Goal: Task Accomplishment & Management: Use online tool/utility

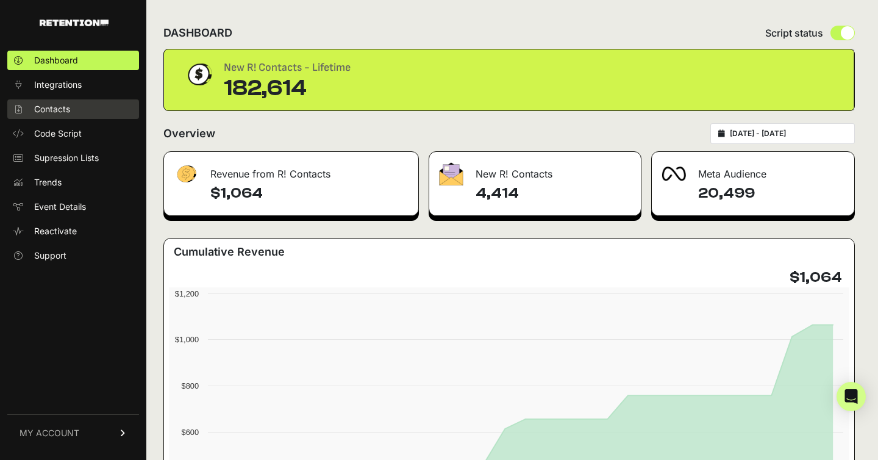
click at [65, 109] on span "Contacts" at bounding box center [52, 109] width 36 height 12
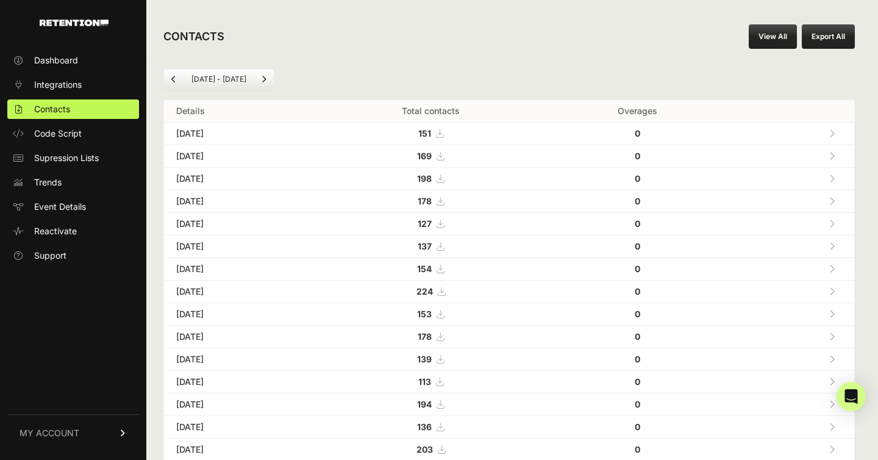
click at [758, 135] on td at bounding box center [791, 134] width 126 height 23
click at [833, 134] on icon at bounding box center [831, 133] width 5 height 9
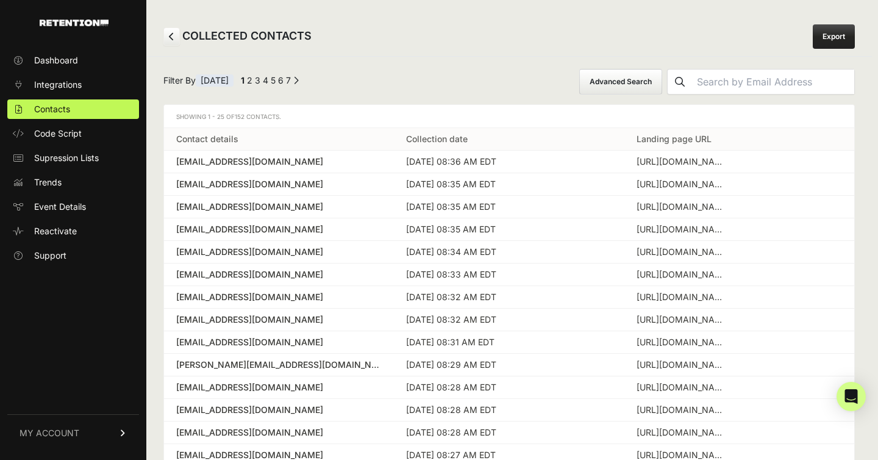
click at [658, 85] on button "Advanced Search" at bounding box center [620, 82] width 83 height 26
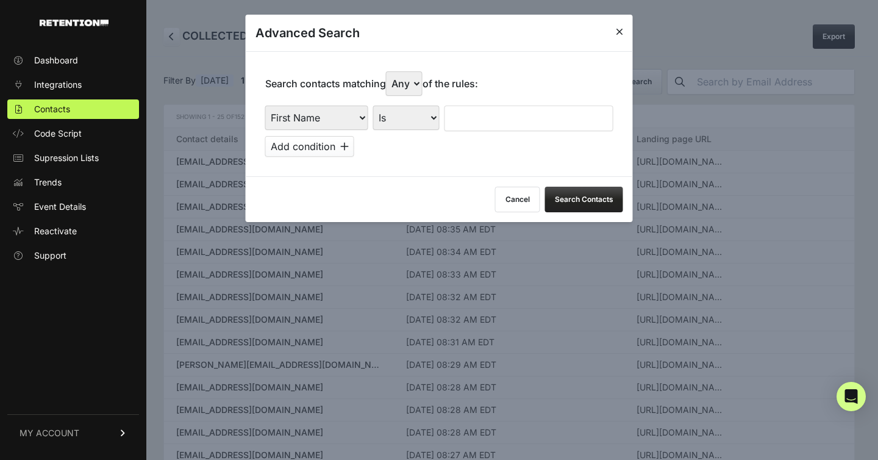
click at [393, 115] on select "Is Is not Contains Starts with" at bounding box center [406, 117] width 66 height 24
select select "contains"
click at [373, 105] on select "Is Is not Contains Starts with" at bounding box center [406, 117] width 66 height 24
click at [335, 119] on select "First Name Last Name State City Email Email Domain Landing Domain Landing Page …" at bounding box center [316, 117] width 103 height 24
select select "landing_page_domain"
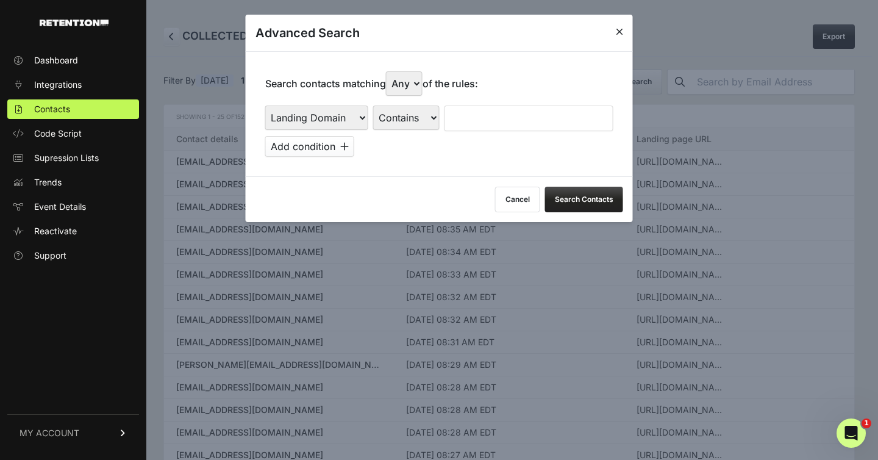
click at [265, 105] on select "First Name Last Name State City Email Email Domain Landing Domain Landing Page …" at bounding box center [316, 117] width 103 height 24
click at [469, 115] on input "text" at bounding box center [528, 118] width 169 height 26
type input "full"
click at [594, 199] on button "Search Contacts" at bounding box center [584, 200] width 78 height 26
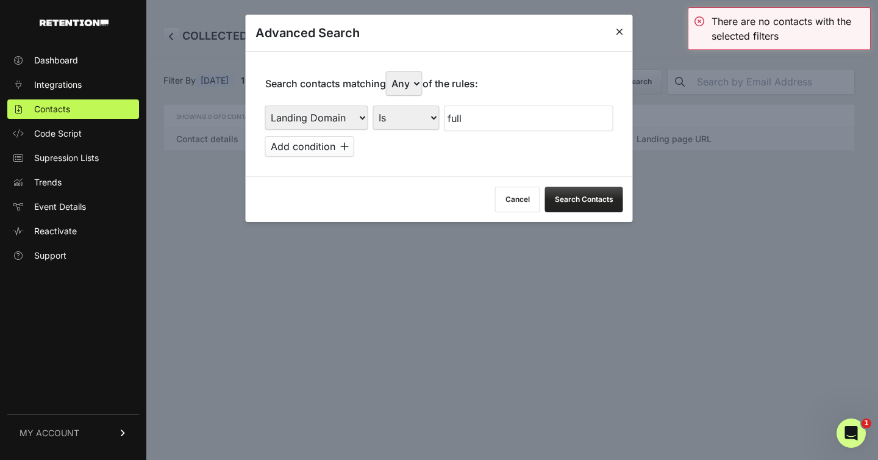
click at [407, 113] on select "Is Is not Contains Starts with" at bounding box center [406, 117] width 66 height 24
select select "contains"
click at [373, 105] on select "Is Is not Contains Starts with" at bounding box center [406, 117] width 66 height 24
click at [559, 198] on button "Search Contacts" at bounding box center [584, 200] width 78 height 26
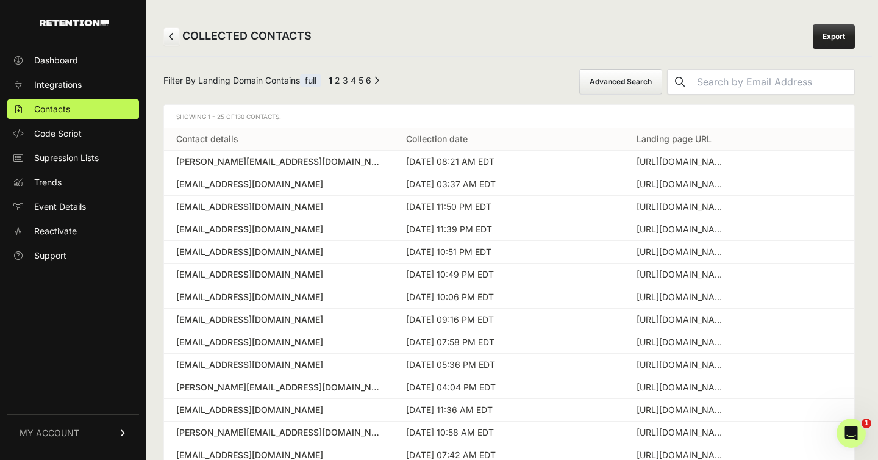
click at [821, 36] on link "Export" at bounding box center [834, 36] width 42 height 24
